Goal: Task Accomplishment & Management: Complete application form

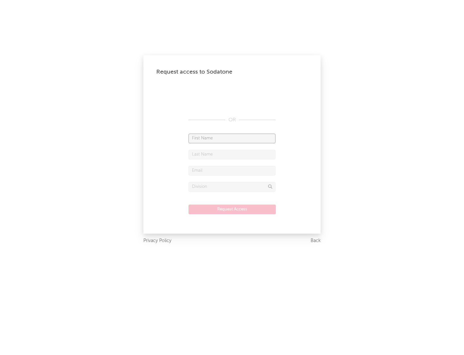
click at [232, 138] on input "text" at bounding box center [232, 138] width 87 height 10
type input "[PERSON_NAME]"
click at [232, 154] on input "text" at bounding box center [232, 155] width 87 height 10
type input "[PERSON_NAME]"
click at [232, 170] on input "text" at bounding box center [232, 171] width 87 height 10
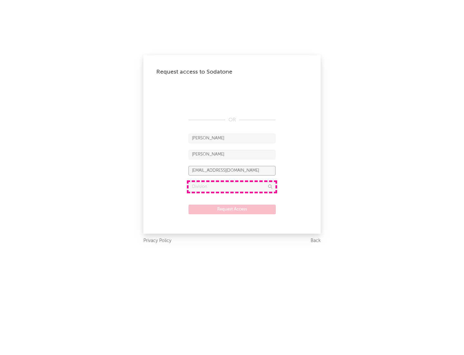
type input "[EMAIL_ADDRESS][DOMAIN_NAME]"
click at [232, 186] on input "text" at bounding box center [232, 187] width 87 height 10
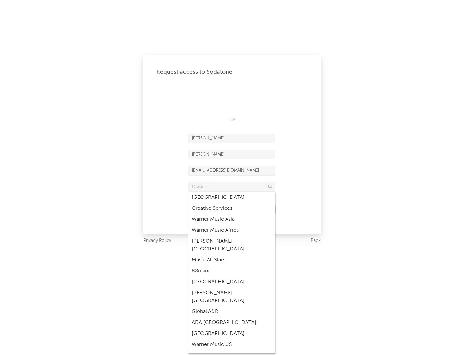
click at [232, 254] on div "Music All Stars" at bounding box center [232, 259] width 87 height 11
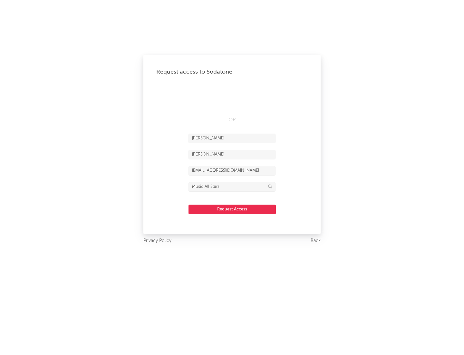
type input "Music All Stars"
click at [232, 209] on button "Request Access" at bounding box center [232, 209] width 87 height 10
